Goal: Task Accomplishment & Management: Use online tool/utility

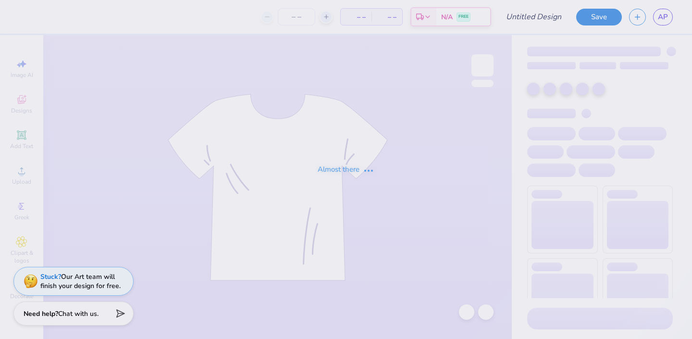
type input "[PERSON_NAME] : [US_STATE][GEOGRAPHIC_DATA]: [GEOGRAPHIC_DATA]"
type input "150"
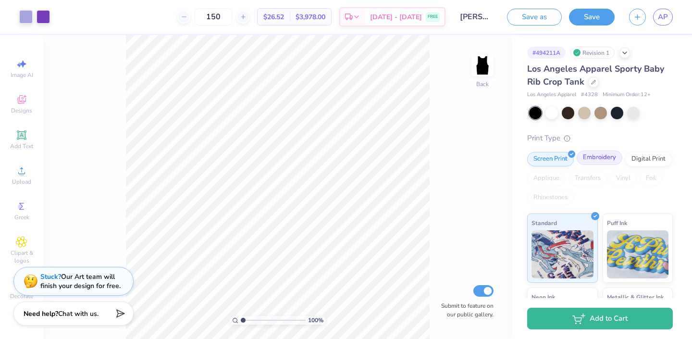
click at [586, 160] on div "Embroidery" at bounding box center [599, 157] width 46 height 14
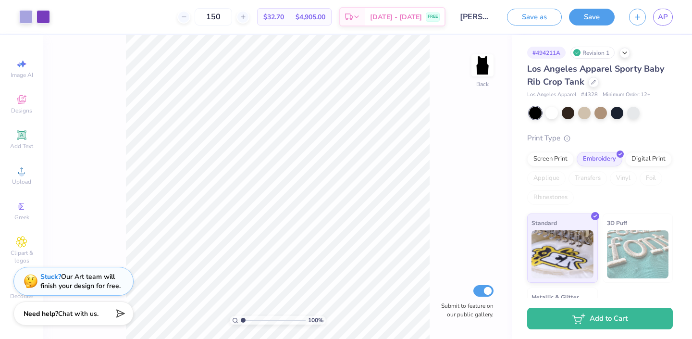
click at [584, 30] on div "Save as Save AP" at bounding box center [599, 17] width 185 height 34
click at [581, 18] on button "Save" at bounding box center [592, 15] width 46 height 17
